Goal: Task Accomplishment & Management: Use online tool/utility

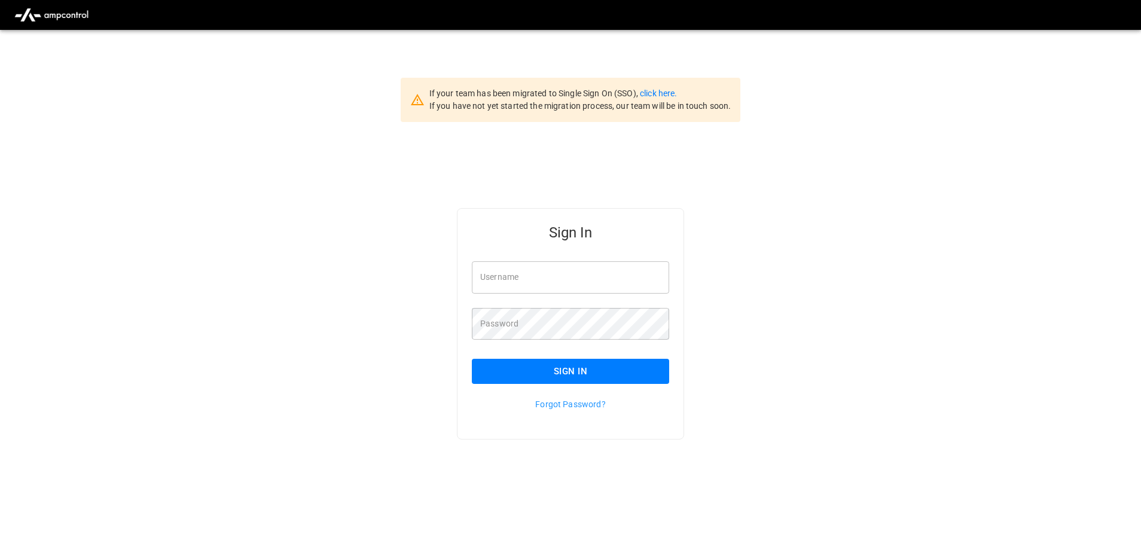
type input "**********"
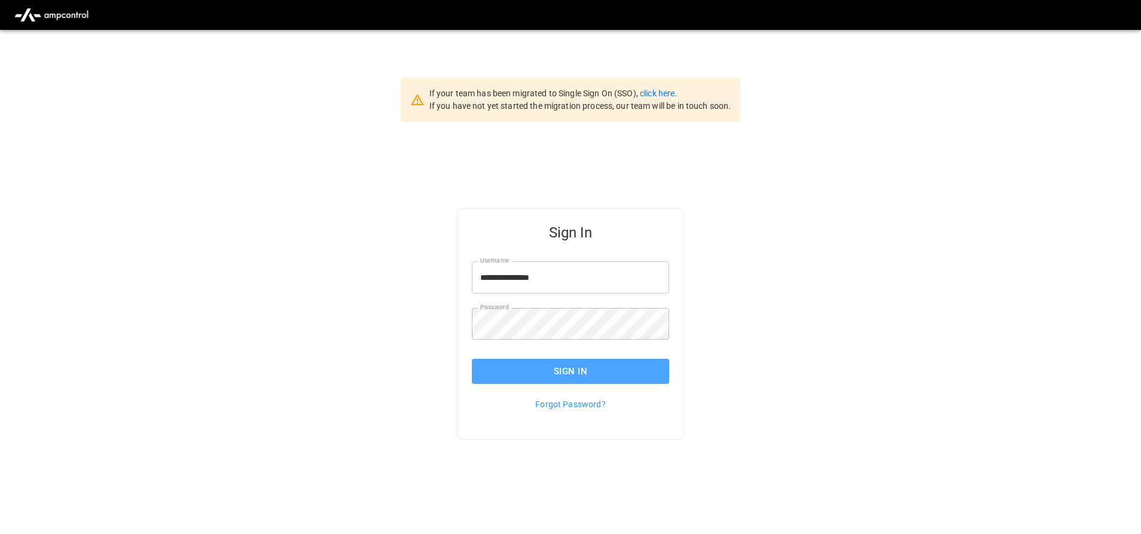
click at [512, 362] on button "Sign In" at bounding box center [570, 371] width 197 height 25
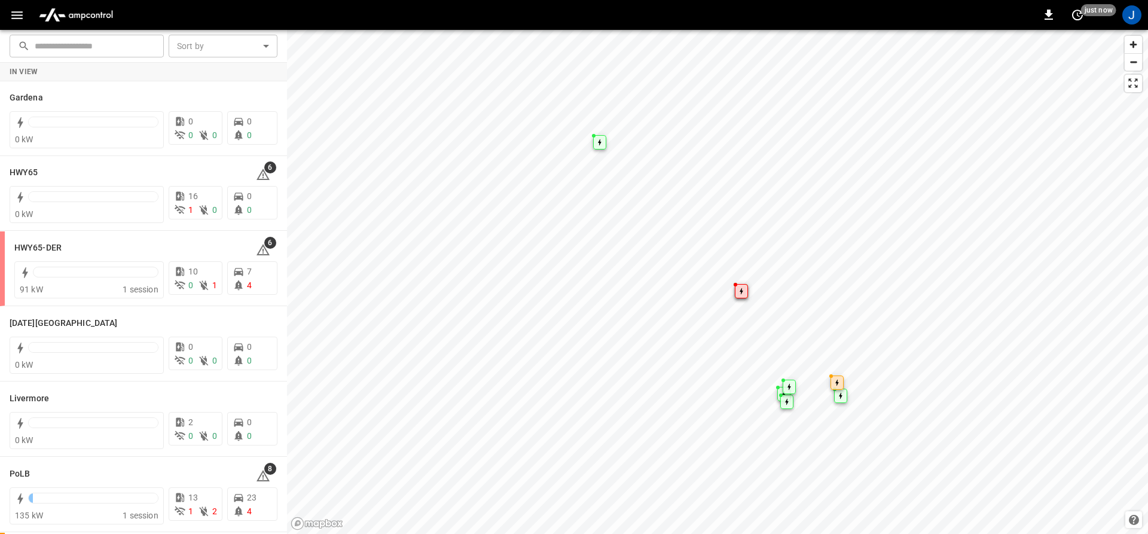
click at [7, 10] on button "button" at bounding box center [17, 15] width 25 height 22
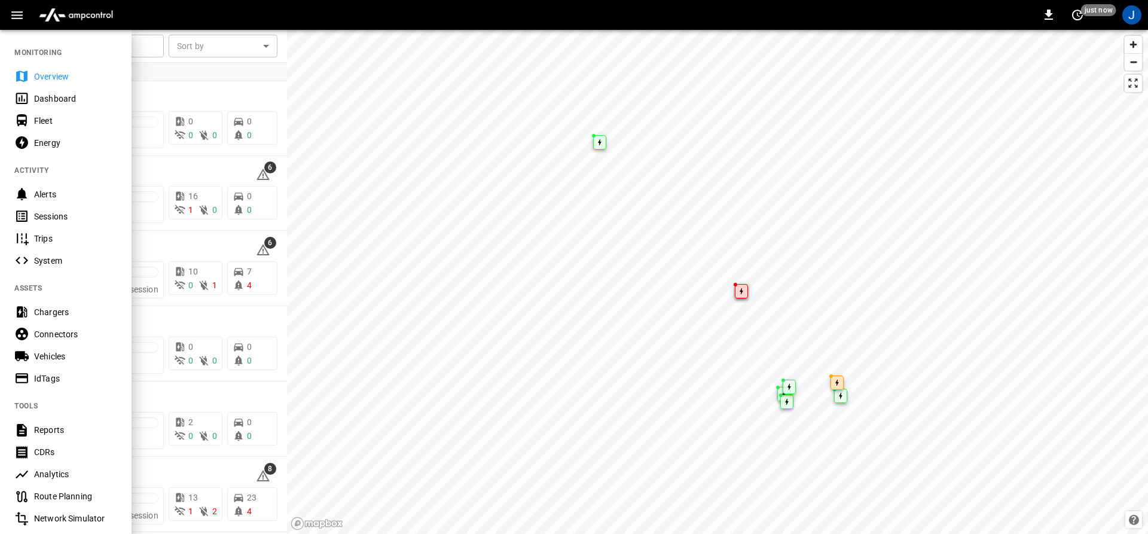
click at [21, 93] on icon at bounding box center [22, 98] width 12 height 11
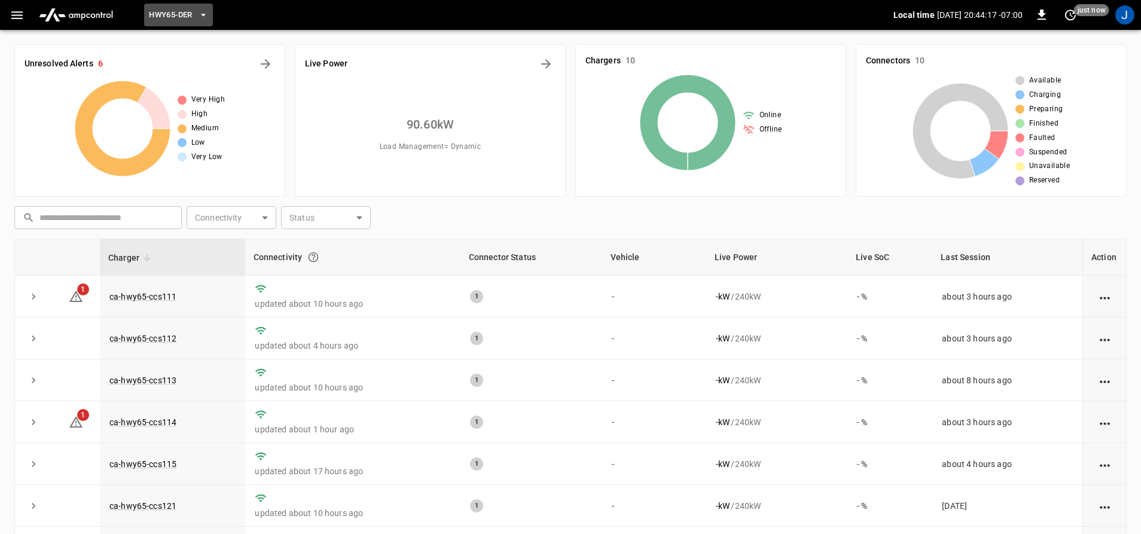
click at [179, 11] on span "HWY65-DER" at bounding box center [170, 15] width 43 height 14
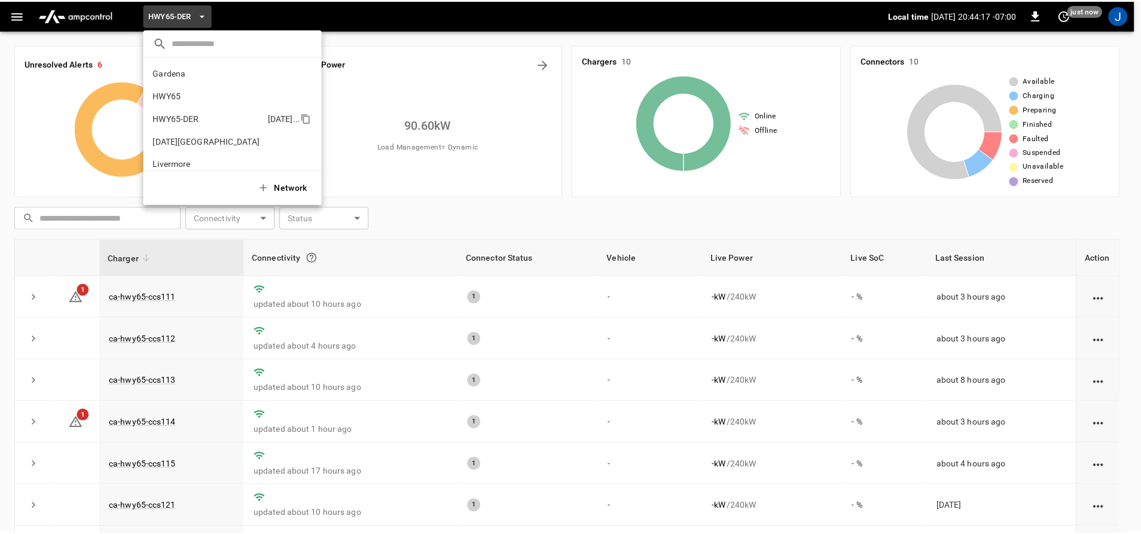
scroll to position [42, 0]
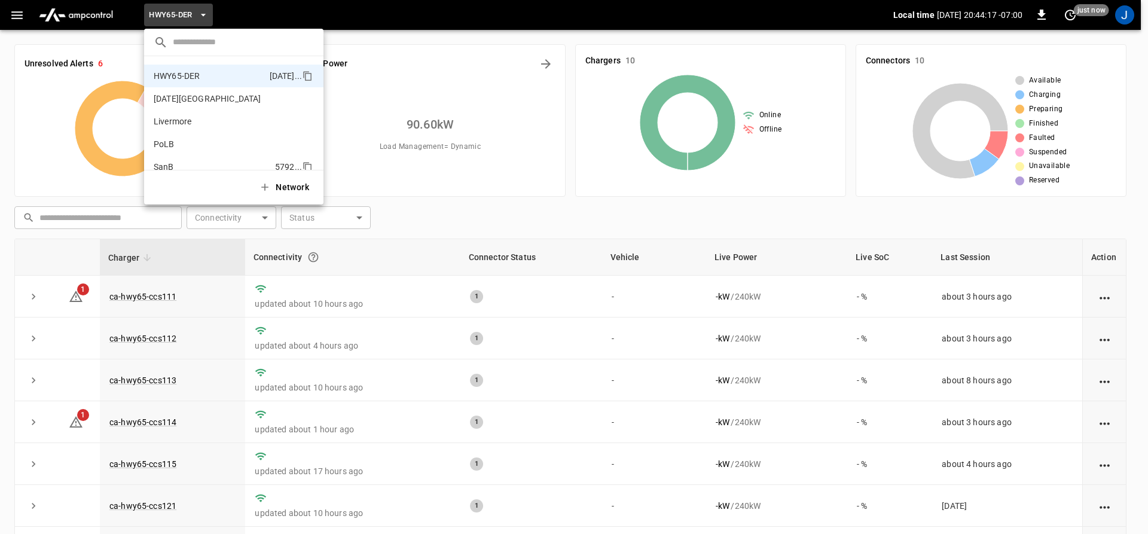
click at [160, 161] on p "SanB" at bounding box center [212, 167] width 117 height 12
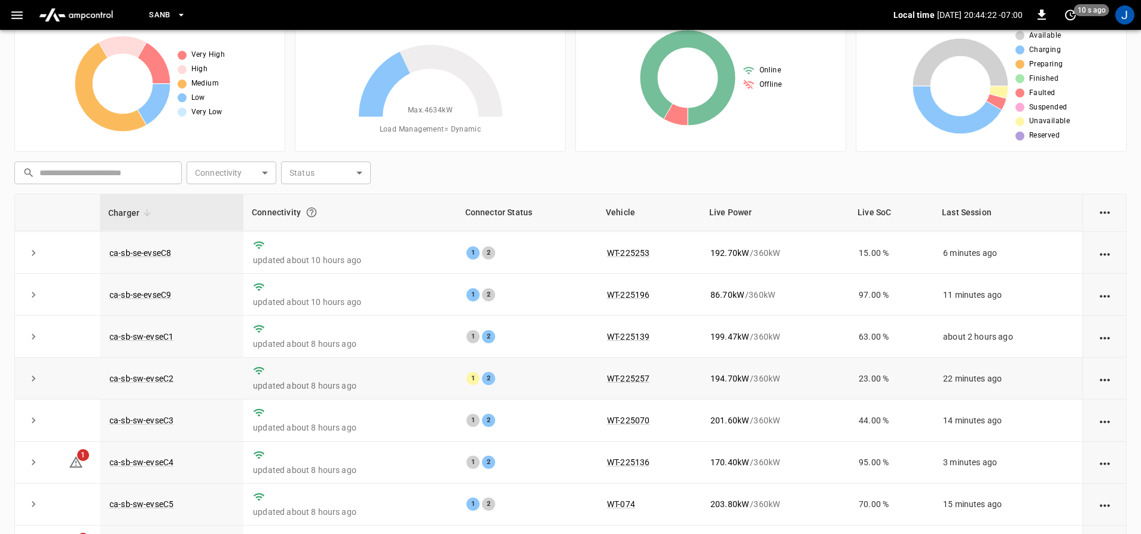
scroll to position [124, 0]
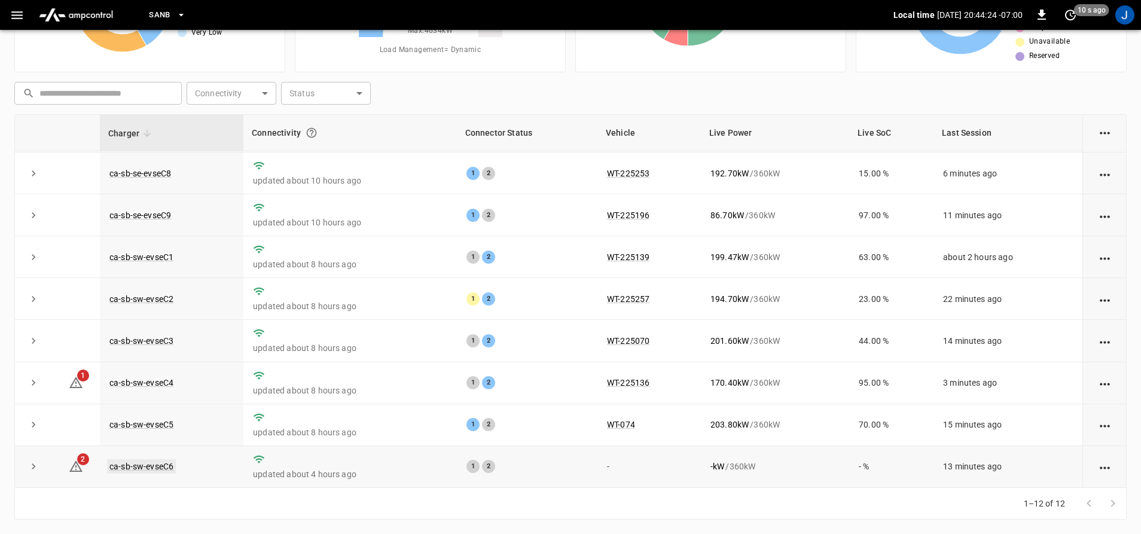
click at [134, 467] on link "ca-sb-sw-evseC6" at bounding box center [141, 466] width 69 height 14
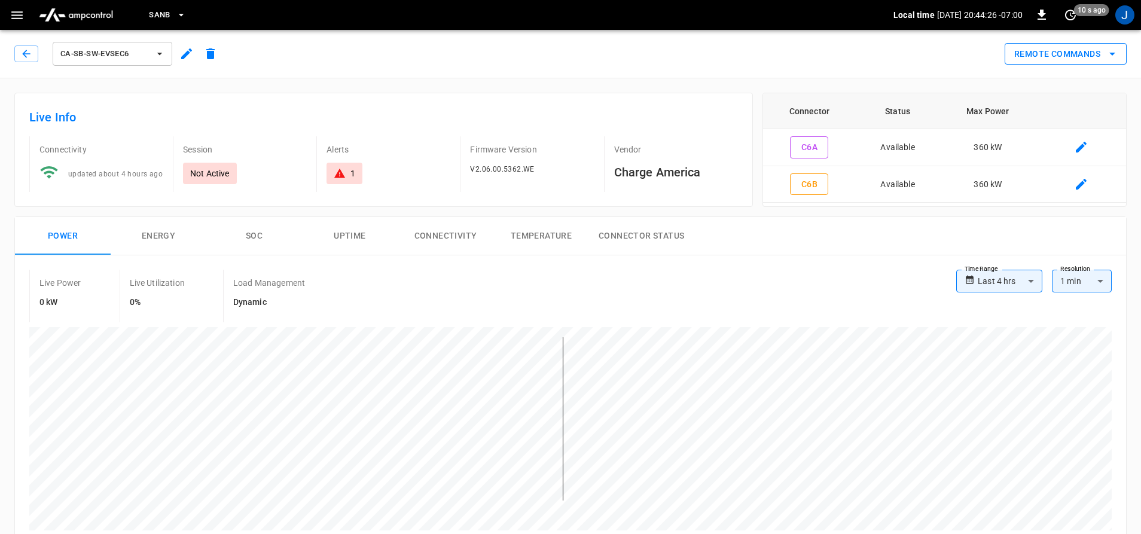
click at [1049, 59] on button "Remote Commands" at bounding box center [1065, 54] width 122 height 22
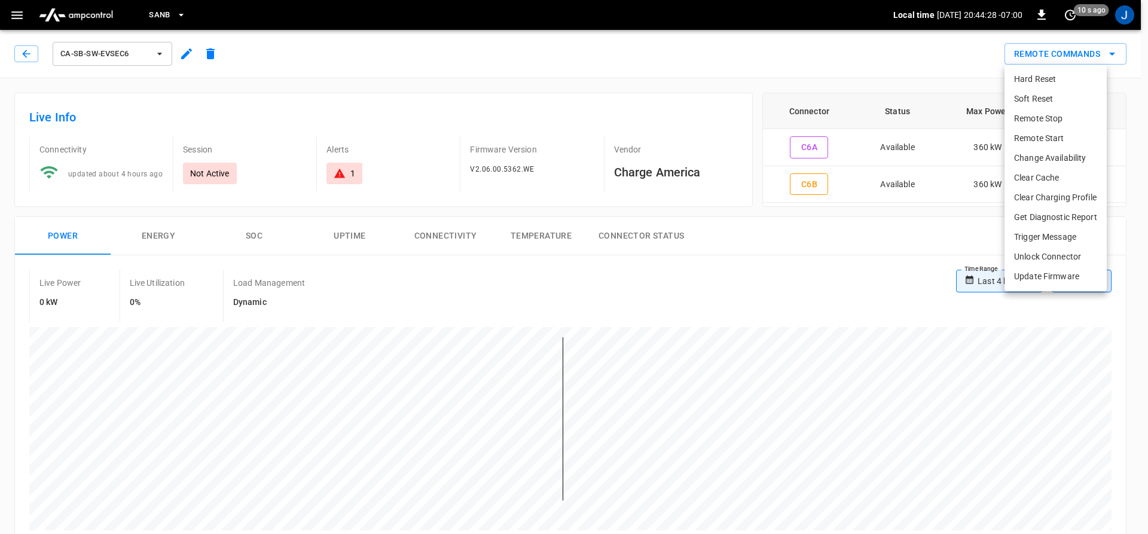
click at [1060, 81] on li "Hard Reset" at bounding box center [1055, 79] width 102 height 20
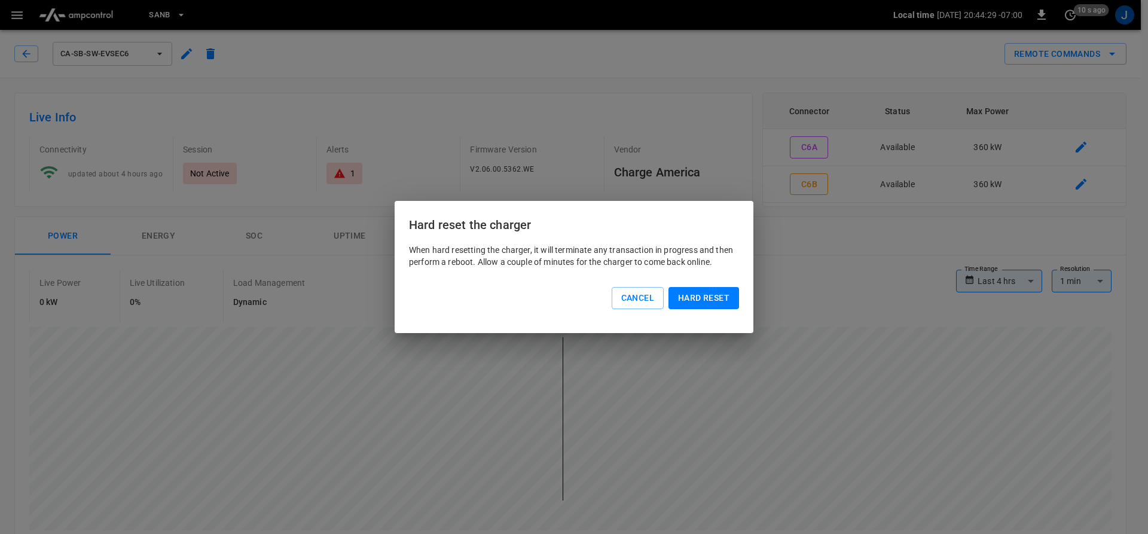
click at [699, 291] on button "Hard reset" at bounding box center [703, 298] width 71 height 22
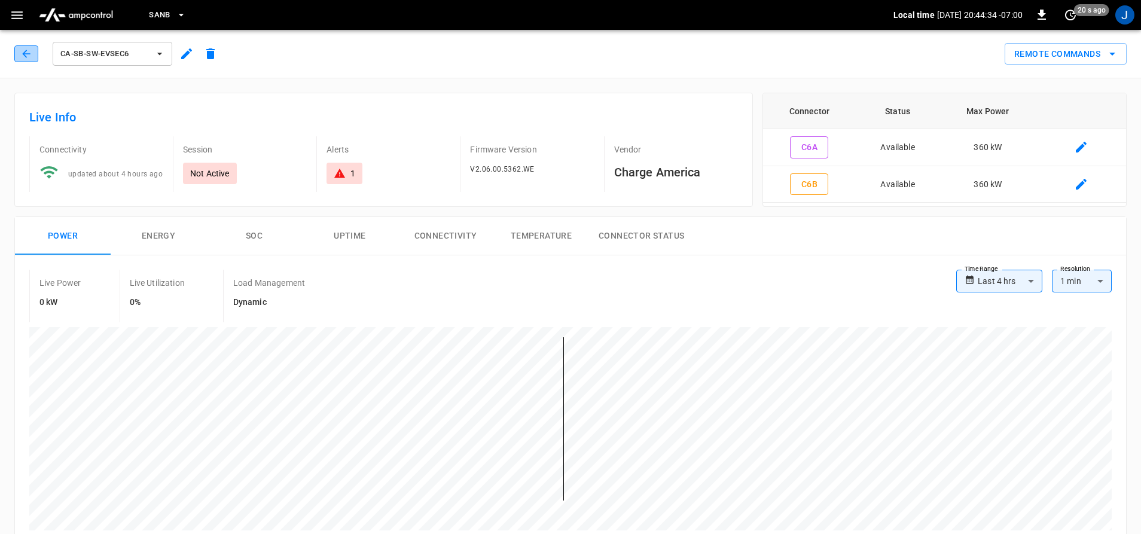
click at [28, 50] on icon "button" at bounding box center [26, 54] width 12 height 12
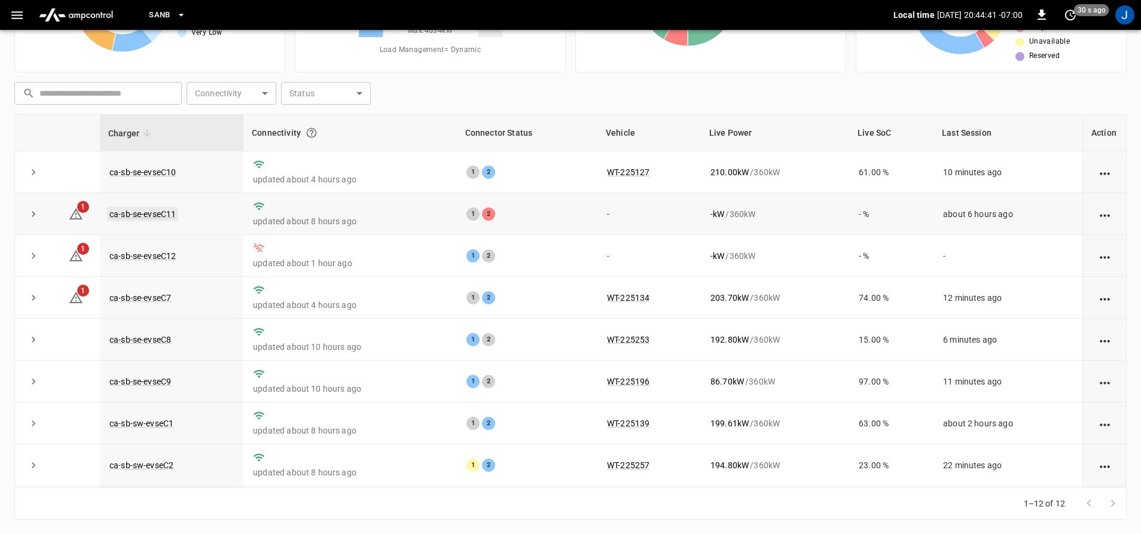
click at [142, 216] on link "ca-sb-se-evseC11" at bounding box center [142, 214] width 71 height 14
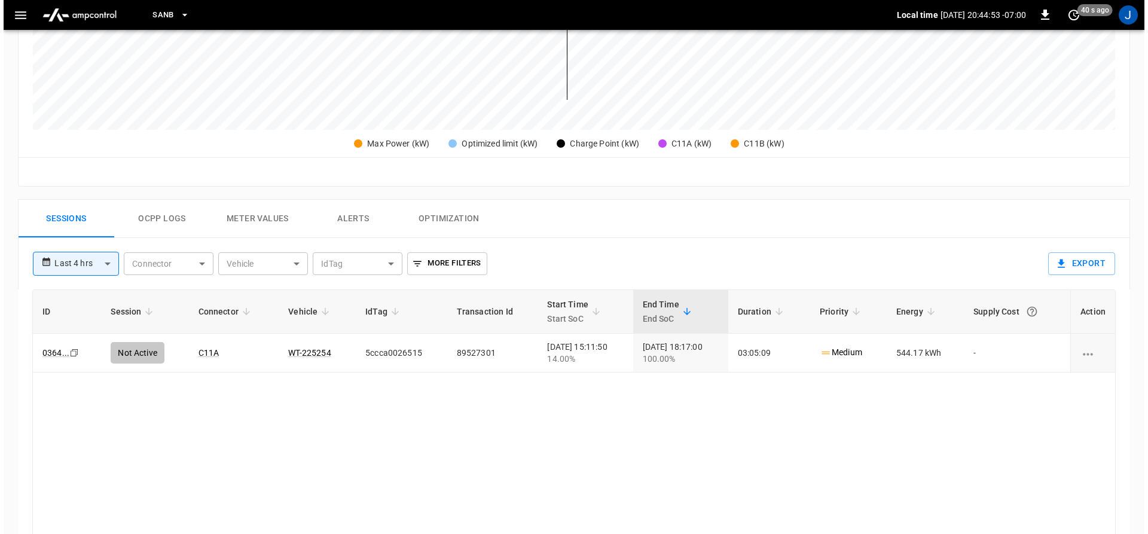
scroll to position [418, 0]
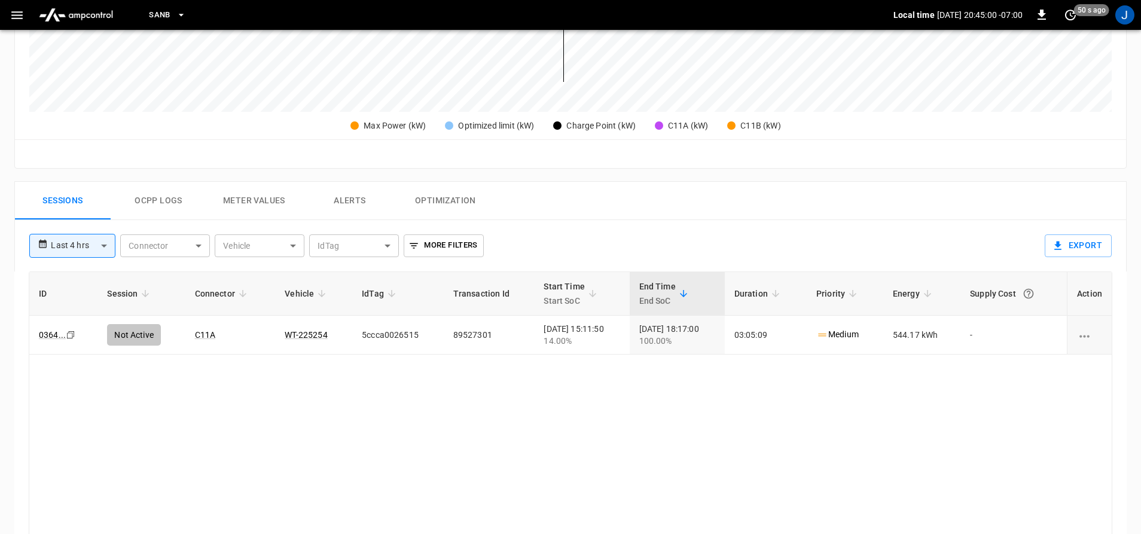
click at [17, 12] on icon "button" at bounding box center [16, 15] width 11 height 8
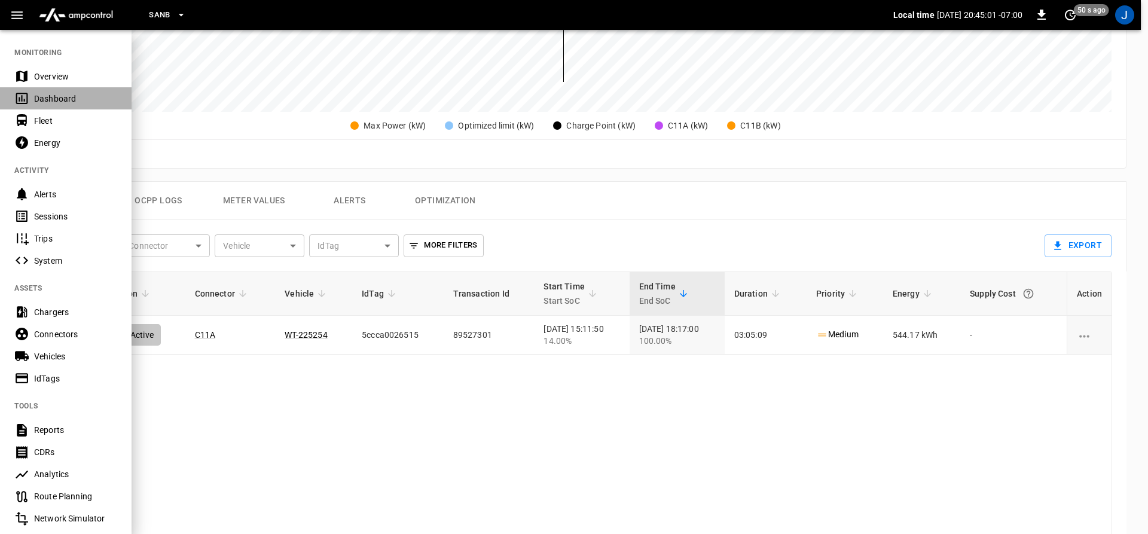
click at [31, 93] on div "Dashboard" at bounding box center [66, 98] width 132 height 22
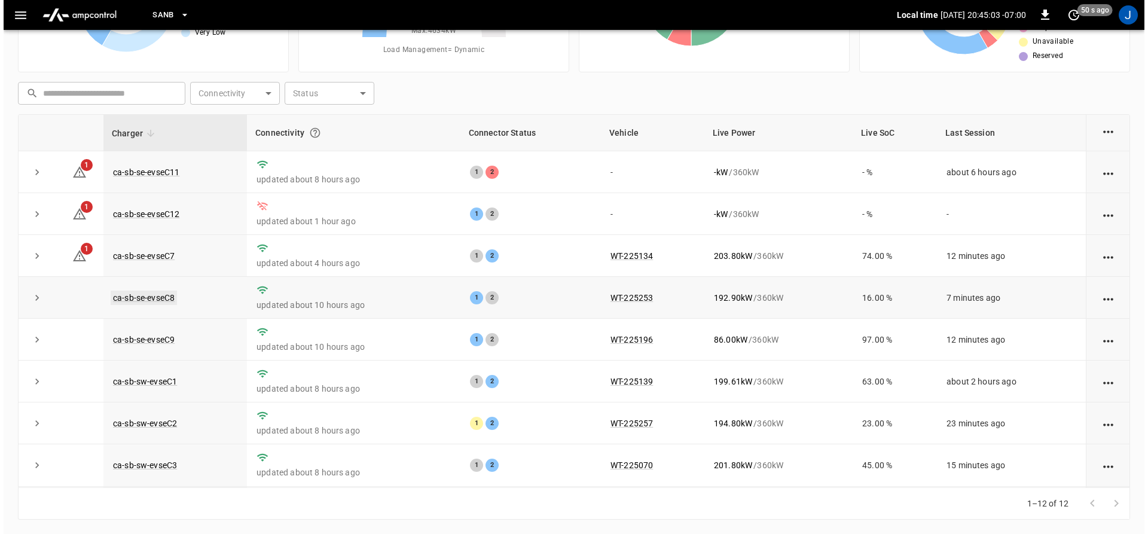
scroll to position [173, 0]
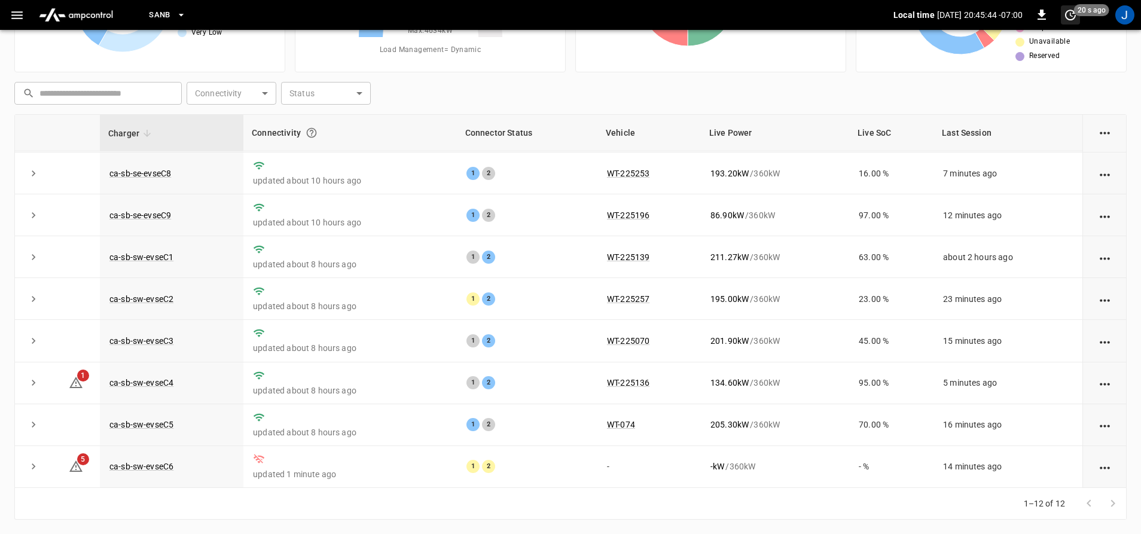
click at [1068, 8] on icon "set refresh interval" at bounding box center [1070, 15] width 14 height 14
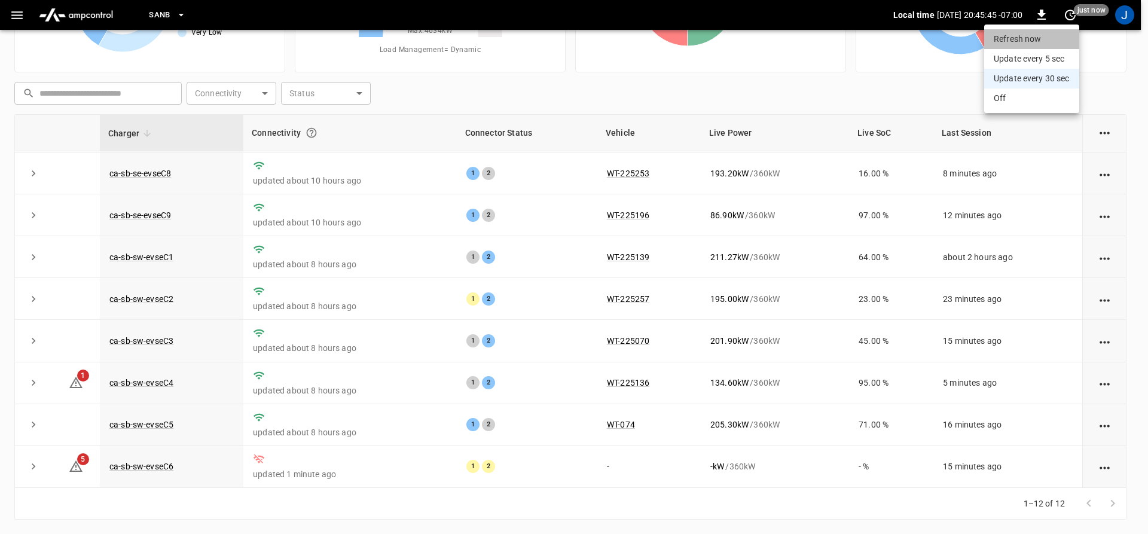
click at [1010, 36] on li "Refresh now" at bounding box center [1031, 39] width 95 height 20
